Goal: Information Seeking & Learning: Learn about a topic

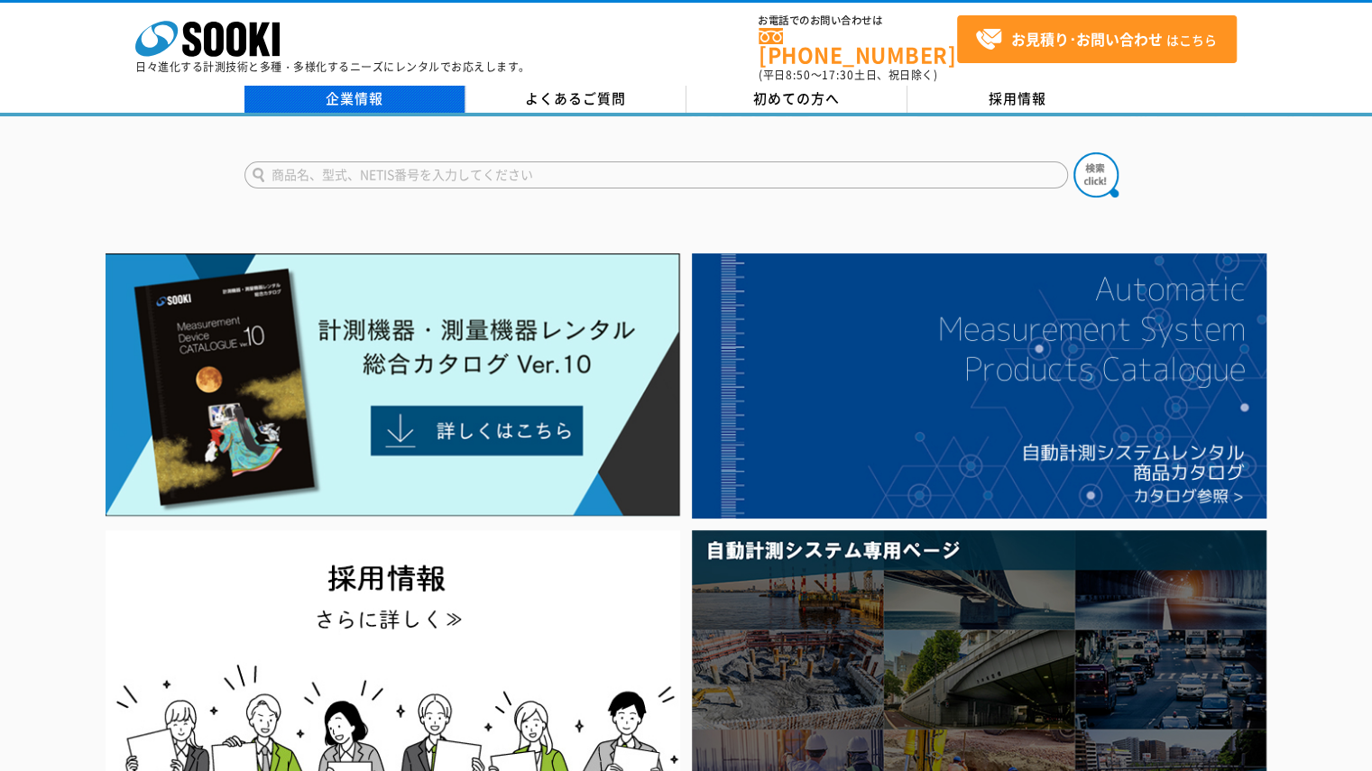
click at [406, 87] on link "企業情報" at bounding box center [355, 99] width 221 height 27
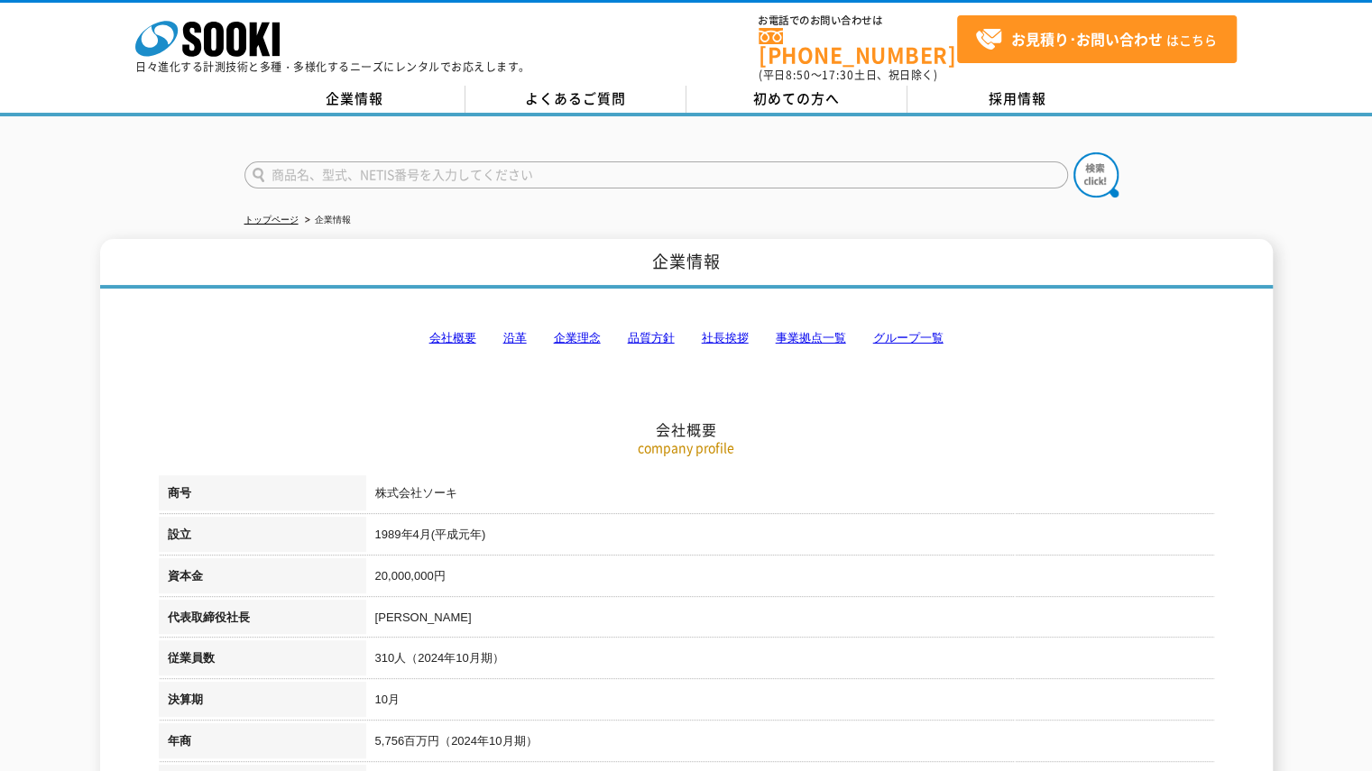
click at [453, 331] on link "会社概要" at bounding box center [452, 338] width 47 height 14
click at [660, 331] on link "品質方針" at bounding box center [651, 338] width 47 height 14
